Goal: Obtain resource: Download file/media

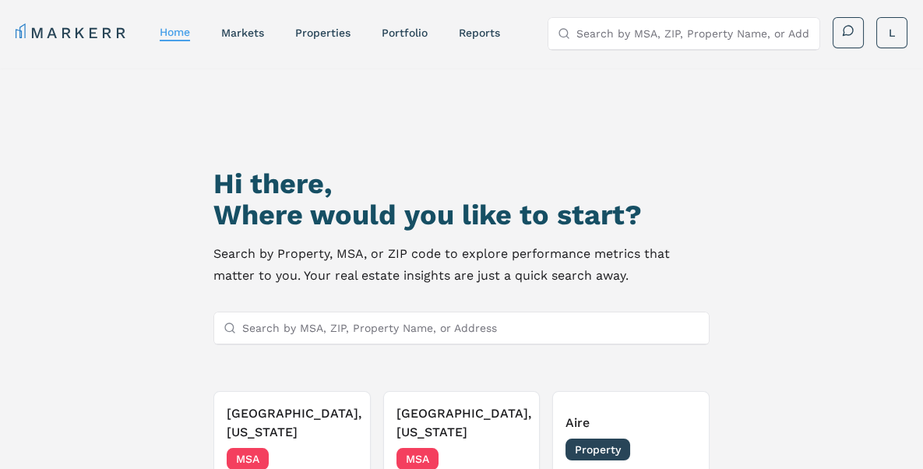
scroll to position [121, 0]
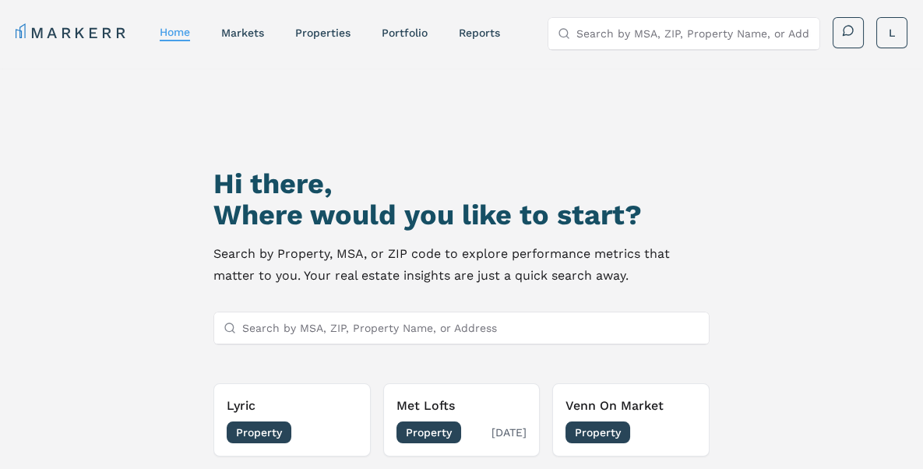
click at [418, 437] on span "Property" at bounding box center [428, 432] width 65 height 22
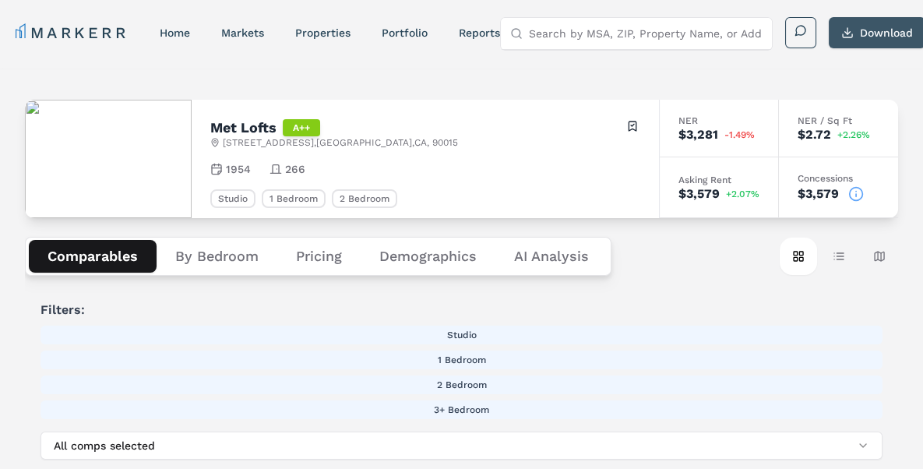
click at [856, 30] on button "Download" at bounding box center [876, 32] width 97 height 31
